Goal: Task Accomplishment & Management: Manage account settings

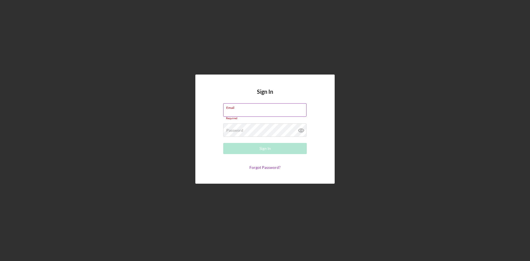
click at [241, 111] on input "Email" at bounding box center [264, 109] width 83 height 13
type input "[EMAIL_ADDRESS][DOMAIN_NAME]"
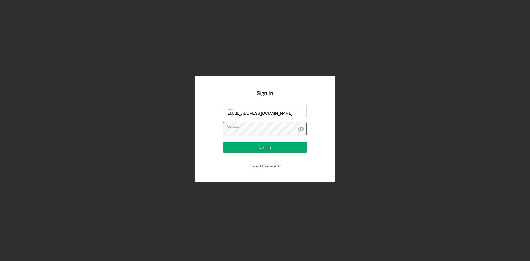
click at [223, 141] on button "Sign In" at bounding box center [265, 146] width 84 height 11
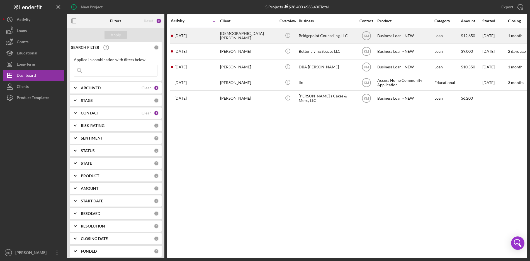
click at [234, 37] on div "[DEMOGRAPHIC_DATA][PERSON_NAME]" at bounding box center [248, 35] width 56 height 15
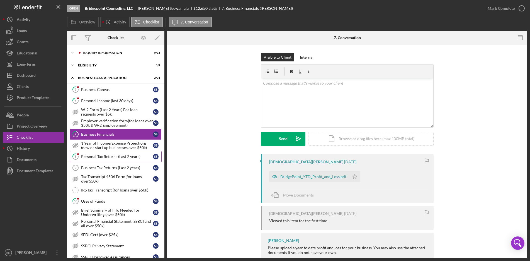
click at [97, 158] on div "Personal Tax Returns (Last 2 years)" at bounding box center [117, 156] width 72 height 4
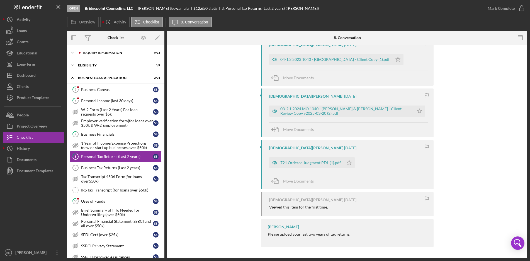
scroll to position [89, 0]
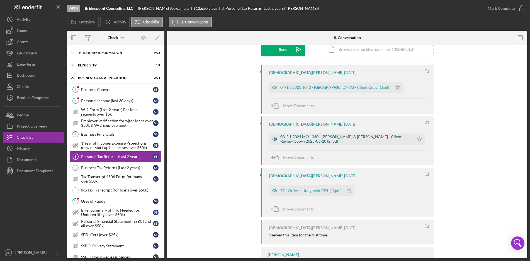
click at [336, 137] on div "03-2.1 2024 MO 1040 - [PERSON_NAME] & [PERSON_NAME] - Client Review Copy v2025-…" at bounding box center [345, 138] width 131 height 9
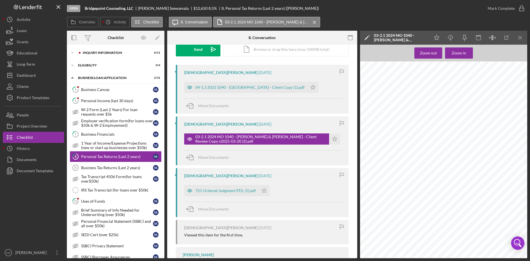
scroll to position [307, 0]
click at [217, 193] on div "721 Ordered Judgment PDL (1).pdf" at bounding box center [225, 190] width 60 height 4
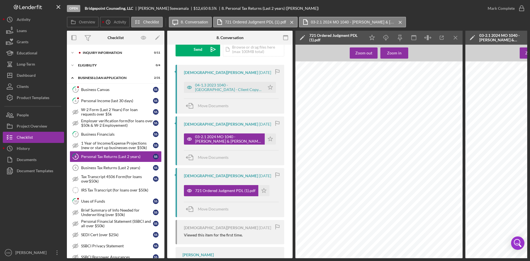
scroll to position [474, 0]
click at [208, 90] on div "04-1.3 2023 1040 - [GEOGRAPHIC_DATA] - Client Copy (1).pdf" at bounding box center [228, 87] width 67 height 9
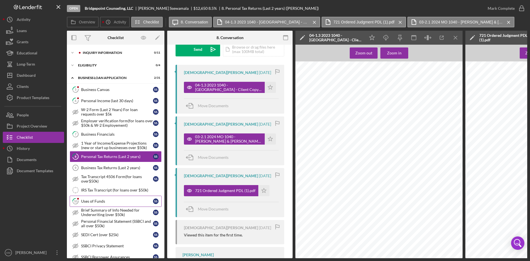
click at [87, 200] on div "Uses of Funds" at bounding box center [117, 201] width 72 height 4
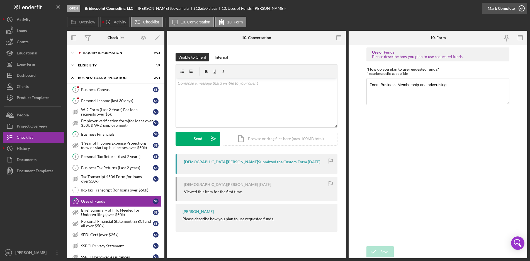
click at [523, 9] on icon "button" at bounding box center [522, 8] width 14 height 14
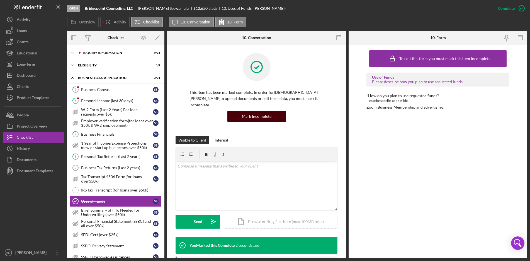
click at [264, 111] on div "Mark Incomplete" at bounding box center [257, 116] width 30 height 11
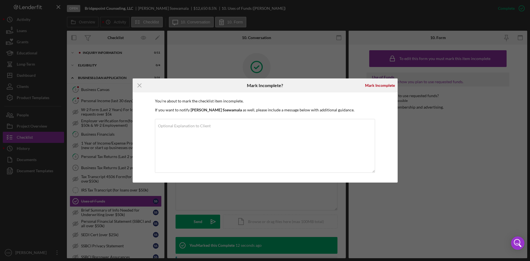
click at [299, 62] on div "Icon/Menu Close Mark Incomplete? [PERSON_NAME] You're about to mark the checkli…" at bounding box center [265, 130] width 530 height 261
click at [139, 85] on line at bounding box center [140, 86] width 4 height 4
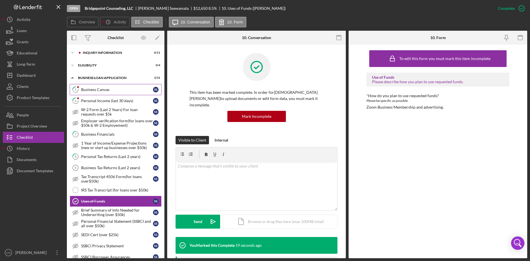
click at [96, 92] on div "Business Canvas" at bounding box center [117, 89] width 72 height 4
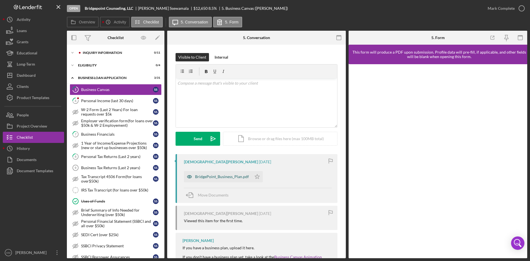
click at [211, 177] on div "BridgePoint_Business_Plan.pdf" at bounding box center [222, 176] width 54 height 4
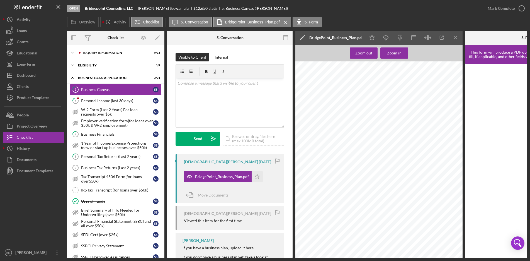
scroll to position [137, 0]
click at [456, 38] on line "button" at bounding box center [455, 37] width 3 height 3
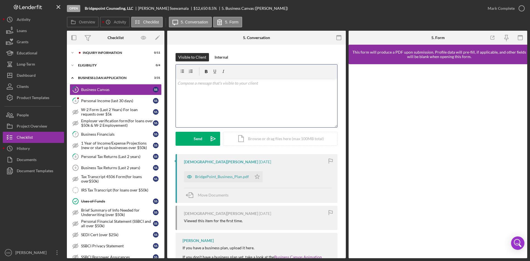
click at [204, 95] on div "v Color teal Color pink Remove color Add row above Add row below Add column bef…" at bounding box center [256, 102] width 161 height 49
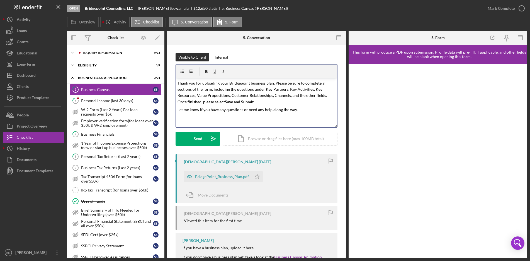
click at [259, 102] on p "Thank you for uploading your Bridgepoint business plan. Please be sure to compl…" at bounding box center [257, 92] width 158 height 25
click at [295, 117] on span "Let me know if you have any questions or need any help along the way." at bounding box center [238, 117] width 120 height 5
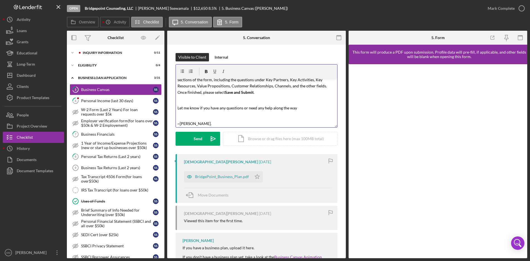
scroll to position [0, 0]
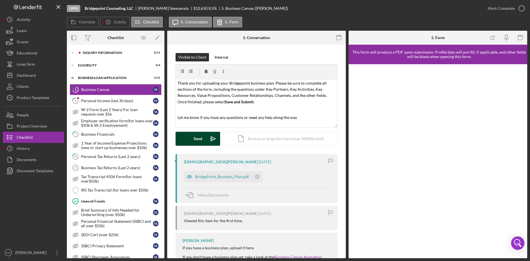
click at [211, 138] on icon "Icon/icon-invite-send" at bounding box center [213, 139] width 14 height 14
